Goal: Information Seeking & Learning: Learn about a topic

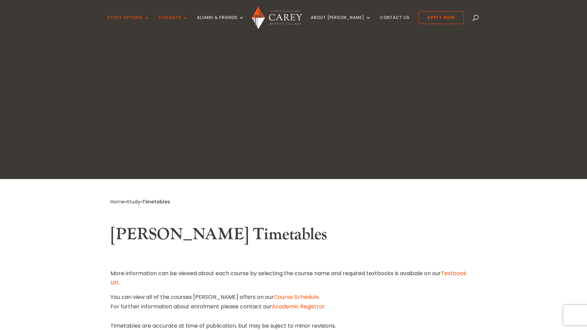
scroll to position [277, 0]
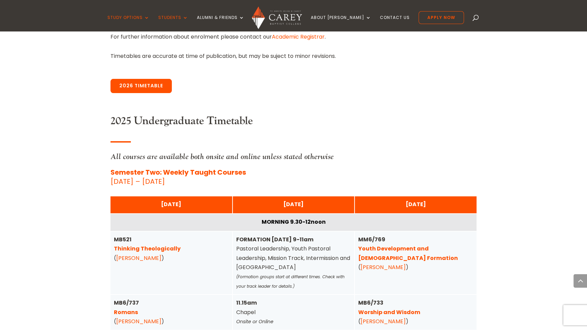
click at [141, 84] on link "2026 Timetable" at bounding box center [140, 86] width 61 height 14
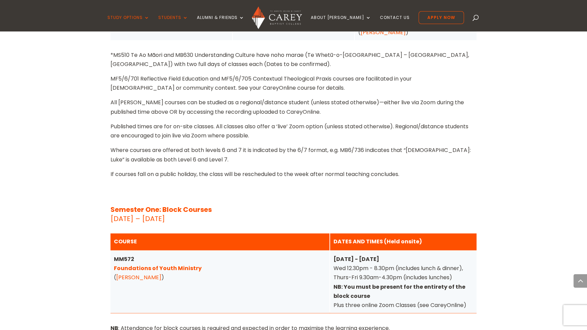
scroll to position [1673, 0]
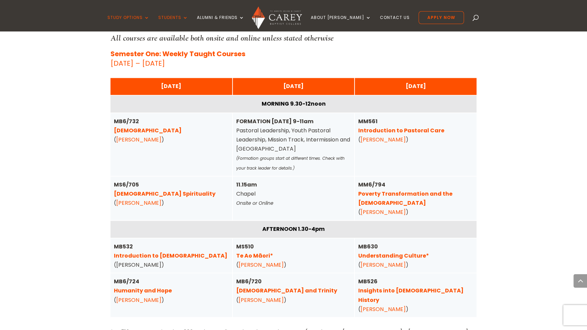
click at [407, 190] on link "Poverty Transformation and the [DEMOGRAPHIC_DATA]" at bounding box center [405, 198] width 94 height 17
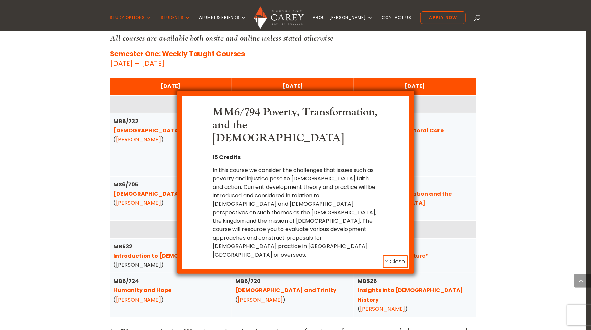
click at [398, 256] on button "x Close" at bounding box center [395, 262] width 25 height 13
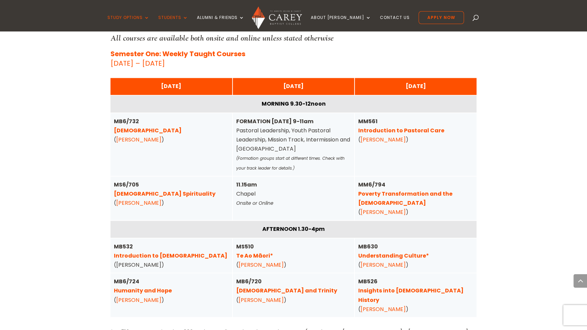
click at [127, 127] on link "[DEMOGRAPHIC_DATA]" at bounding box center [148, 131] width 68 height 8
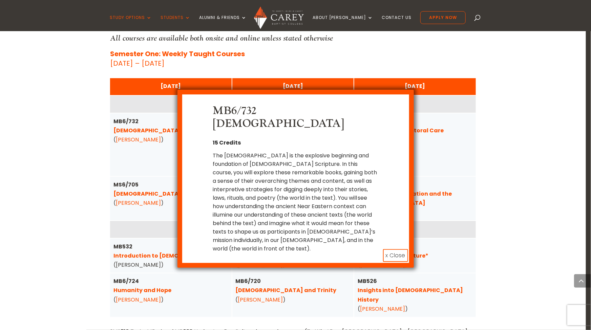
click at [396, 249] on button "x Close" at bounding box center [395, 255] width 25 height 13
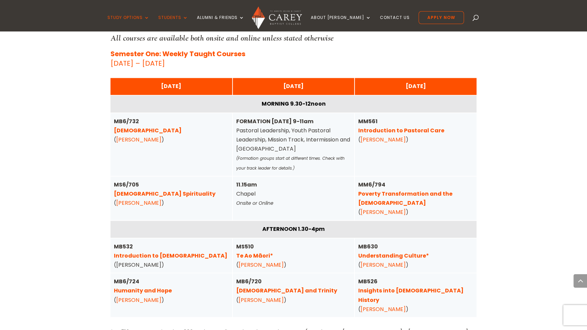
click at [145, 287] on link "Humanity and Hope" at bounding box center [143, 291] width 58 height 8
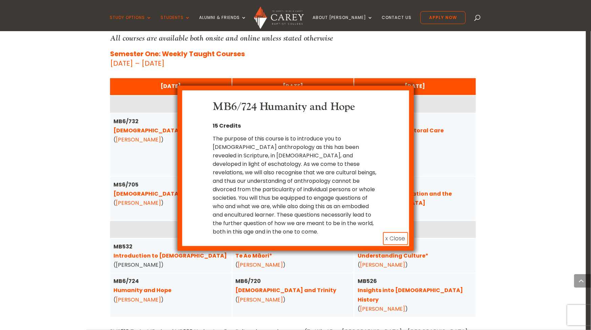
click at [399, 232] on button "x Close" at bounding box center [395, 238] width 25 height 13
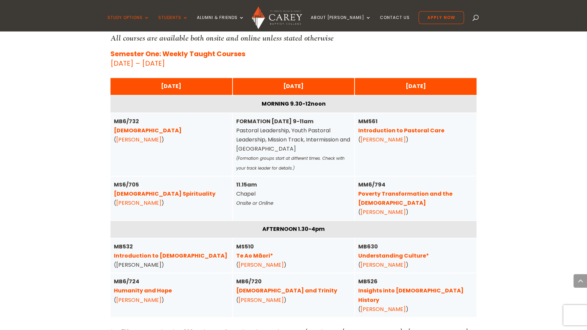
click at [273, 287] on link "[DEMOGRAPHIC_DATA] and Trinity" at bounding box center [286, 291] width 101 height 8
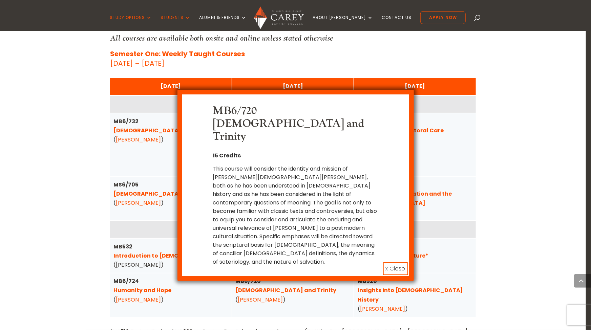
click at [394, 263] on button "x Close" at bounding box center [395, 269] width 25 height 13
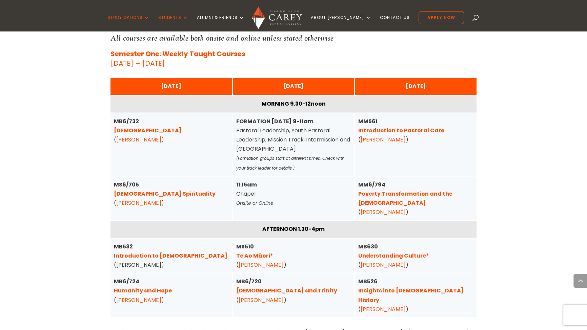
click at [394, 252] on link "Understanding Culture*" at bounding box center [393, 256] width 71 height 8
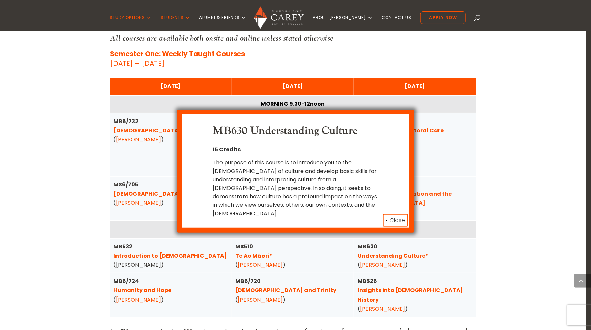
click at [391, 214] on button "x Close" at bounding box center [395, 220] width 25 height 13
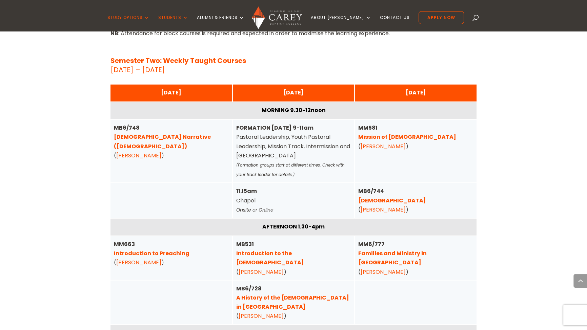
scroll to position [2258, 0]
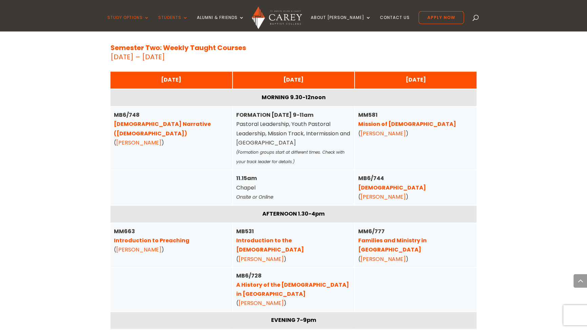
click at [150, 120] on link "[DEMOGRAPHIC_DATA] Narrative ([DEMOGRAPHIC_DATA])" at bounding box center [162, 128] width 97 height 17
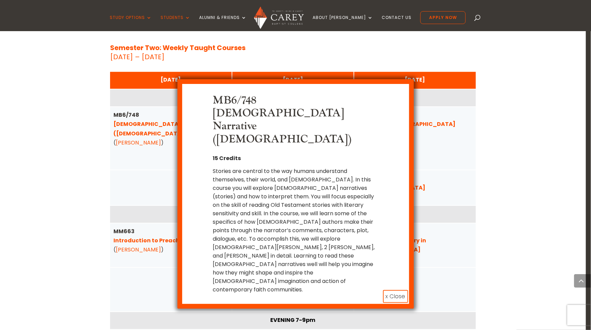
click at [397, 290] on button "x Close" at bounding box center [395, 296] width 25 height 13
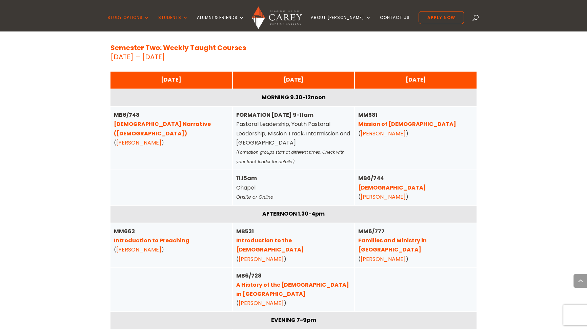
click at [382, 184] on link "[DEMOGRAPHIC_DATA]" at bounding box center [392, 188] width 68 height 8
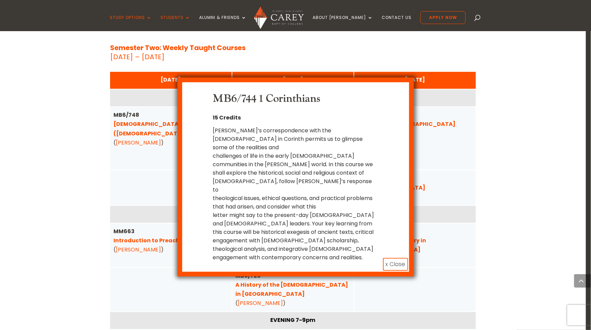
click at [402, 258] on button "x Close" at bounding box center [395, 264] width 25 height 13
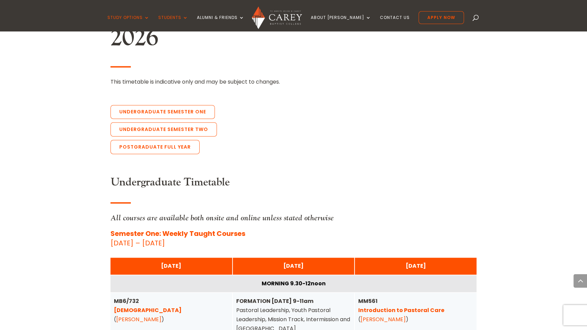
scroll to position [1396, 0]
